Goal: Transaction & Acquisition: Book appointment/travel/reservation

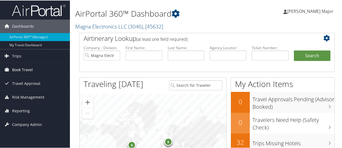
click at [25, 70] on span "Book Travel" at bounding box center [22, 69] width 21 height 13
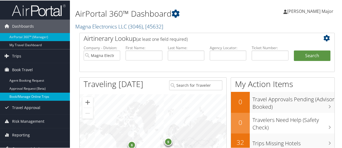
click at [30, 95] on link "Book/Manage Online Trips" at bounding box center [35, 96] width 70 height 8
